Goal: Find specific page/section

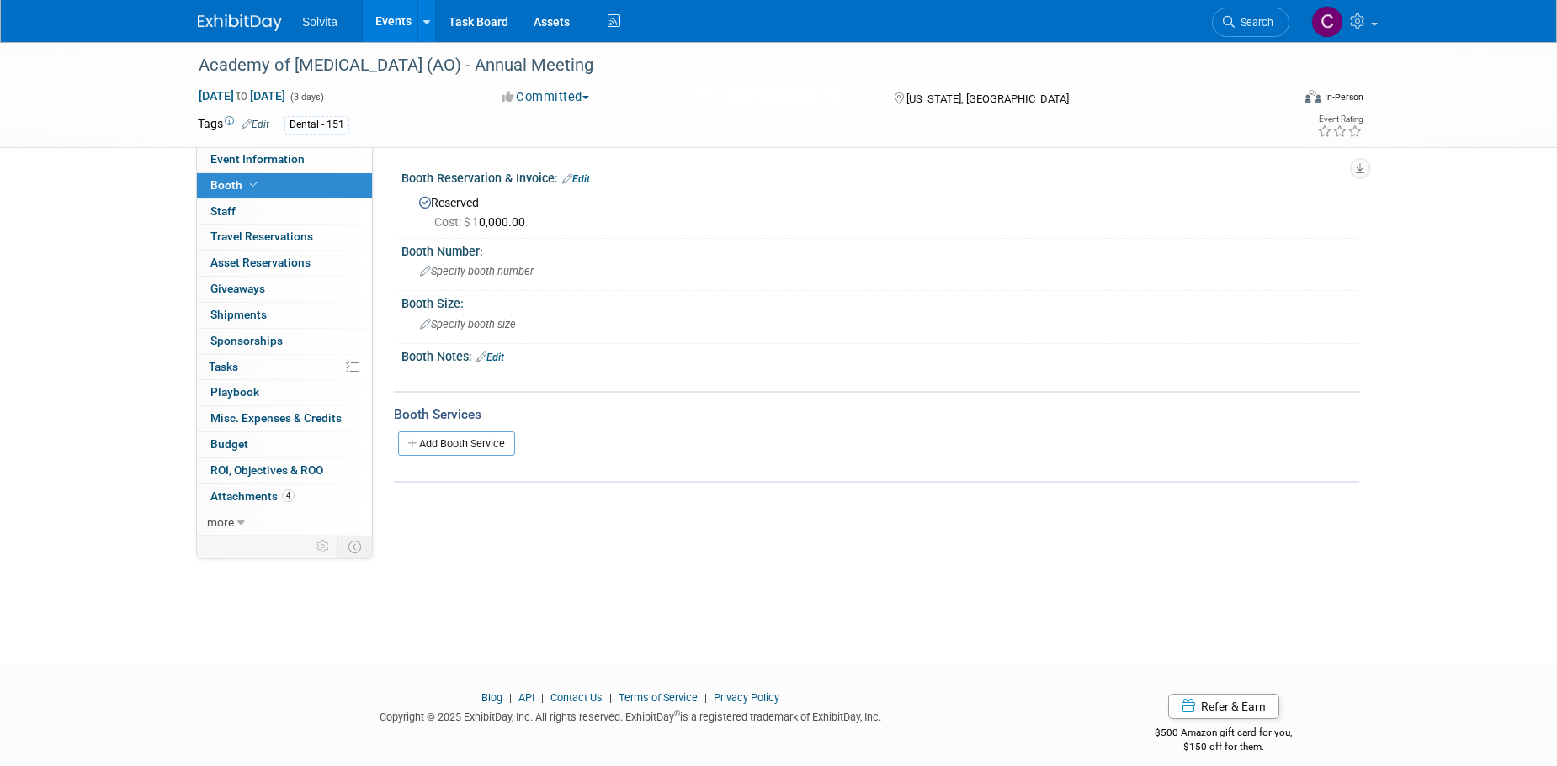
click at [401, 22] on link "Events" at bounding box center [393, 21] width 61 height 42
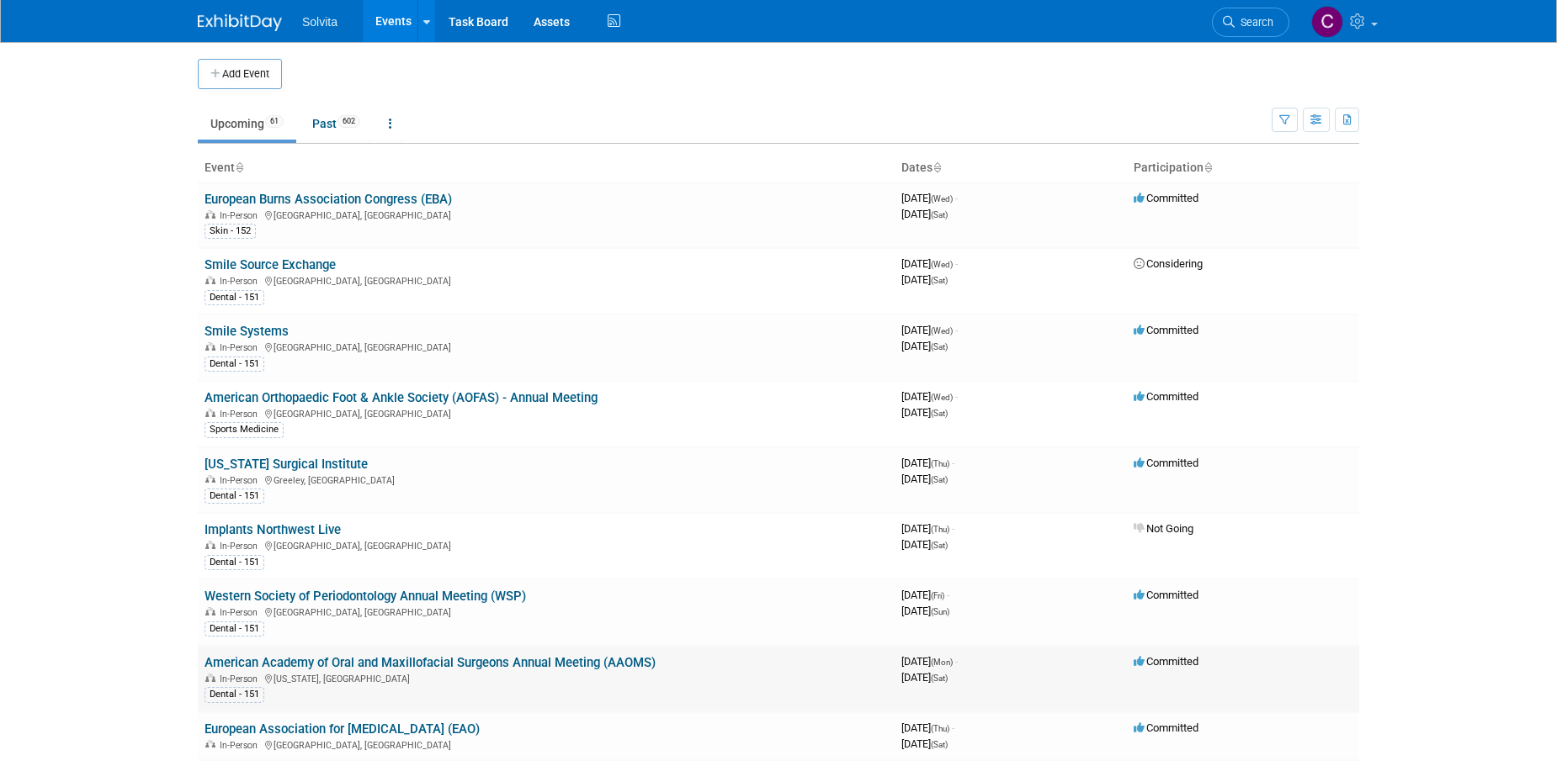
click at [514, 667] on link "American Academy of Oral and Maxillofacial Surgeons Annual Meeting (AAOMS)" at bounding box center [429, 662] width 451 height 15
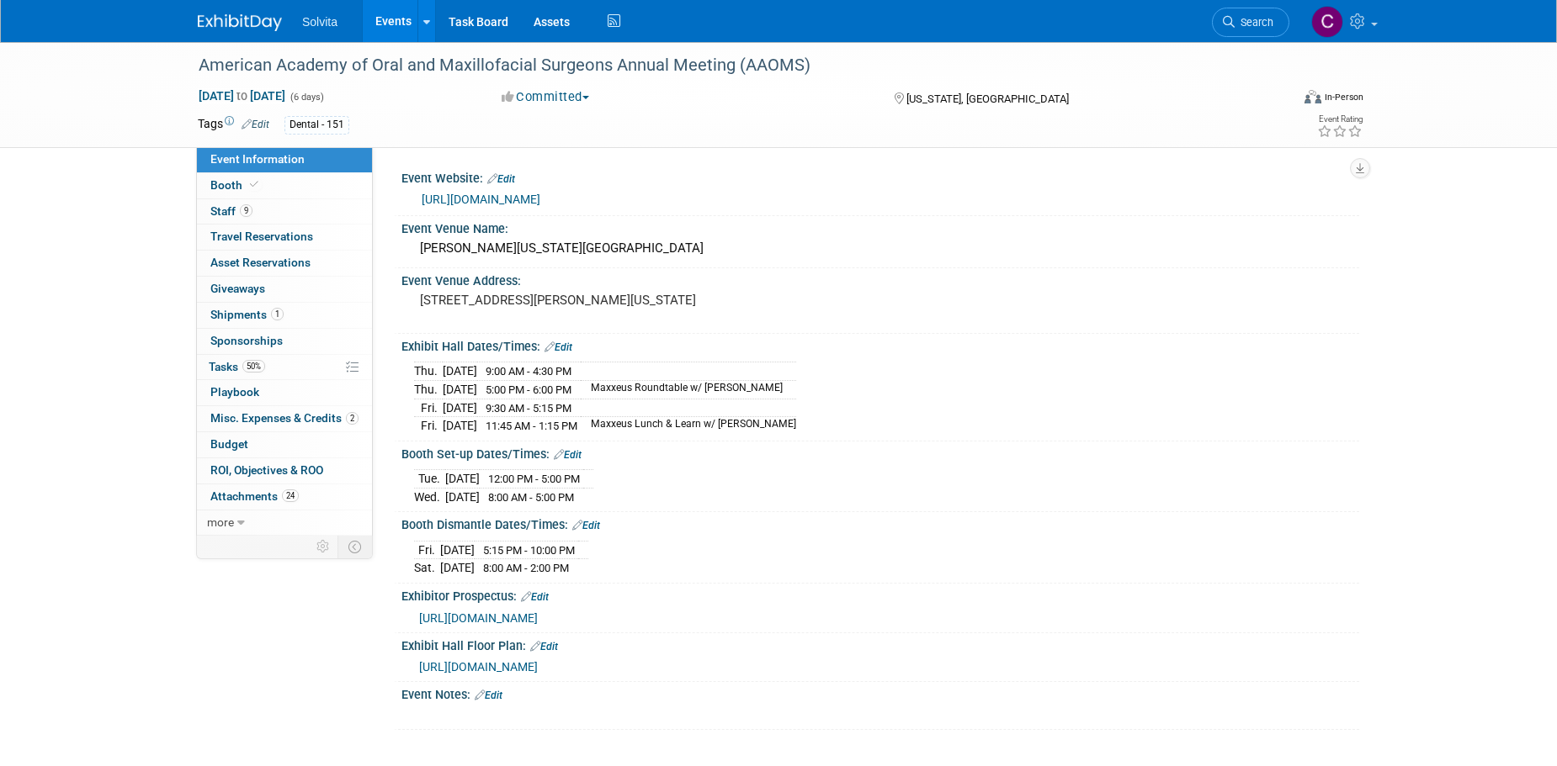
click at [812, 144] on div "American Academy of Oral and Maxillofacial Surgeons Annual Meeting (AAOMS) Sep …" at bounding box center [778, 94] width 1186 height 105
